Goal: Task Accomplishment & Management: Use online tool/utility

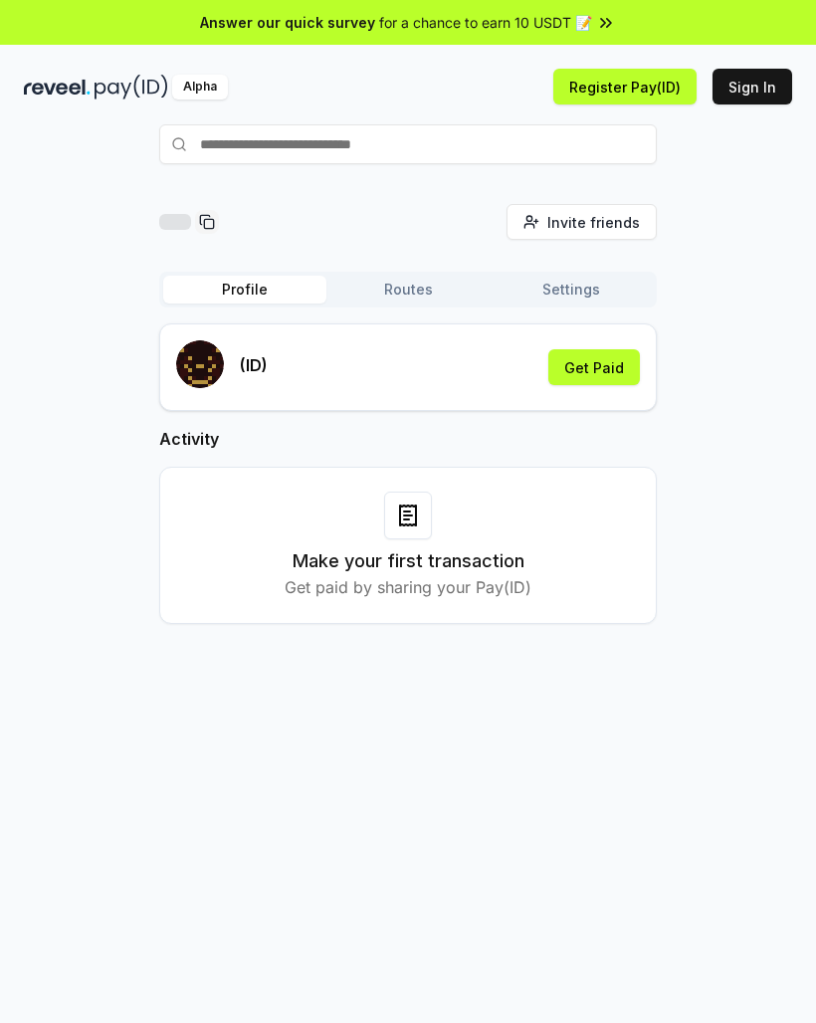
click at [613, 362] on button "Get Paid" at bounding box center [594, 367] width 92 height 36
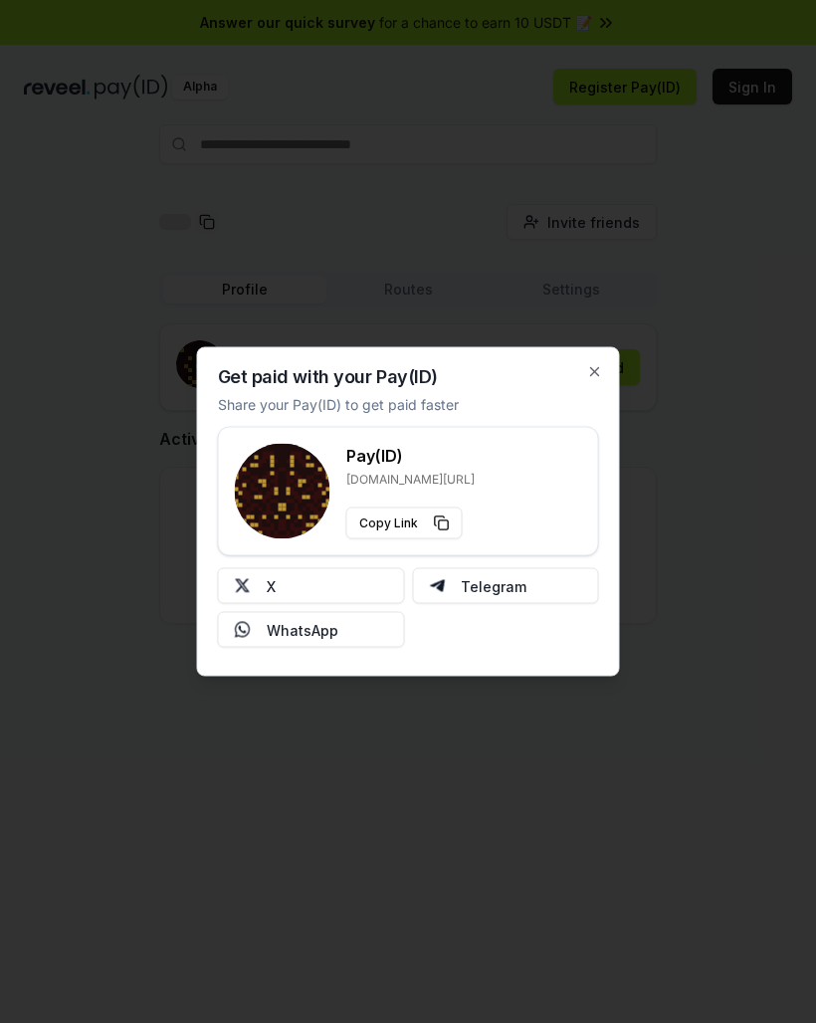
click at [342, 583] on button "X" at bounding box center [311, 586] width 187 height 36
click at [65, 162] on div at bounding box center [408, 511] width 816 height 1023
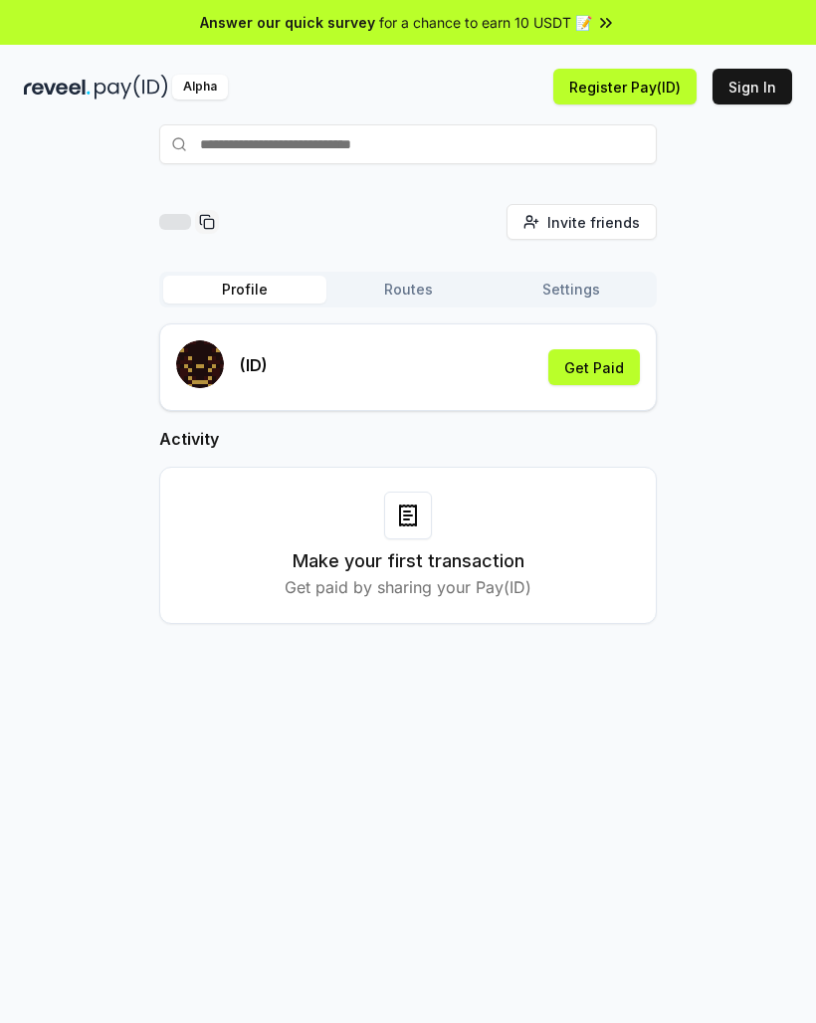
click at [402, 288] on button "Routes" at bounding box center [407, 290] width 163 height 28
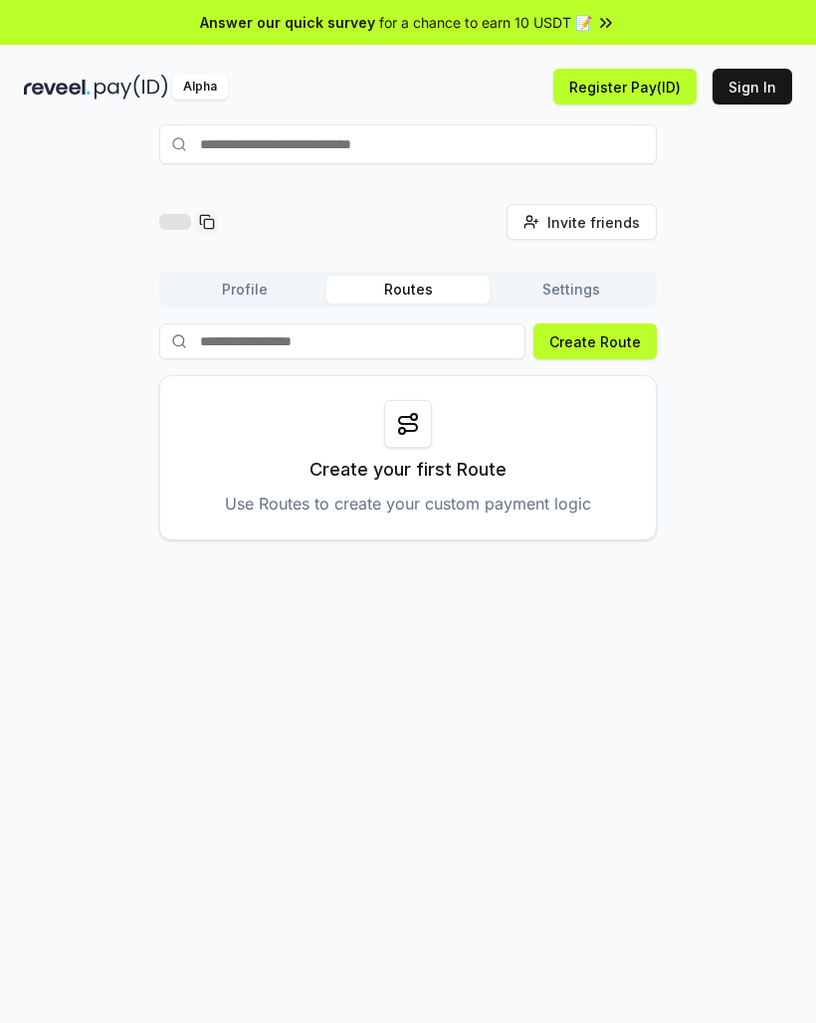
click at [588, 55] on div "Answer our quick survey for a chance to earn 10 USDT 📝 Alpha Register Pay(ID) S…" at bounding box center [408, 566] width 816 height 1132
click at [588, 54] on div "Answer our quick survey for a chance to earn 10 USDT 📝 Alpha Register Pay(ID) S…" at bounding box center [408, 566] width 816 height 1132
click at [587, 101] on button "Register Pay(ID)" at bounding box center [624, 87] width 143 height 36
click at [557, 952] on li "Connect your wallet to Register a Pay(ID)" at bounding box center [607, 967] width 354 height 52
click at [189, 85] on div "Alpha" at bounding box center [200, 87] width 56 height 25
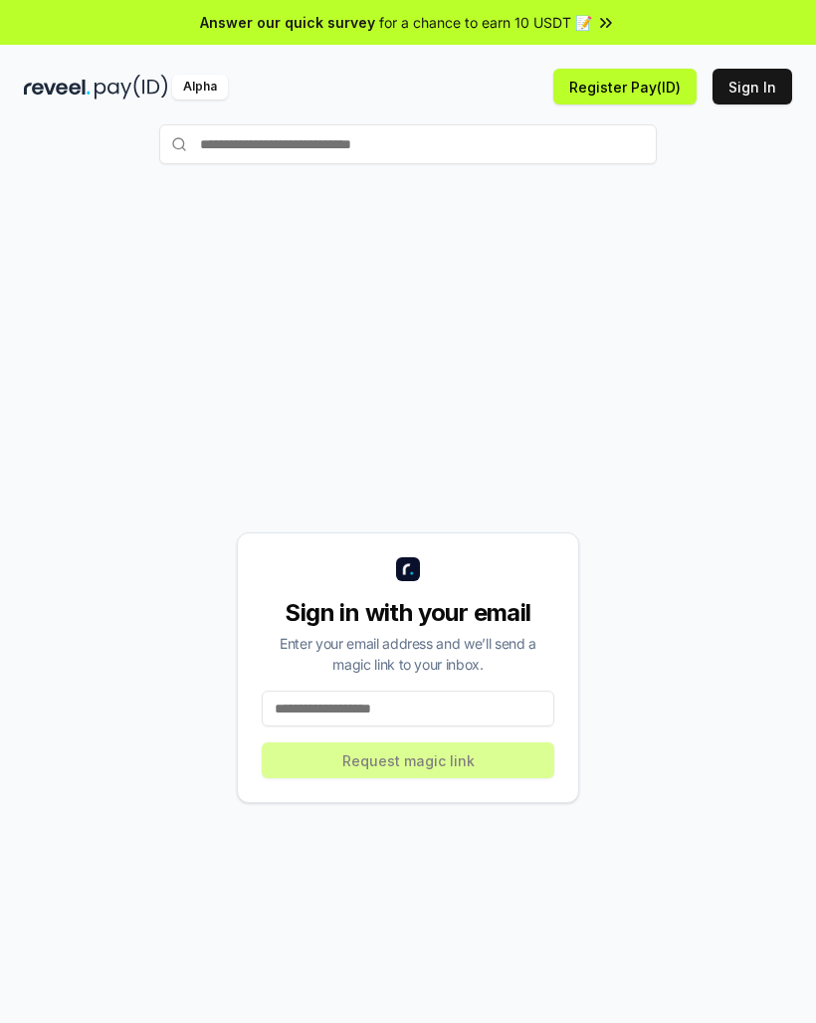
click at [60, 75] on img at bounding box center [57, 87] width 67 height 25
